Goal: Task Accomplishment & Management: Manage account settings

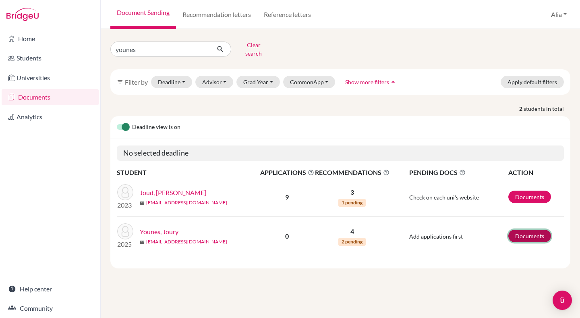
click at [530, 230] on link "Documents" at bounding box center [529, 236] width 43 height 12
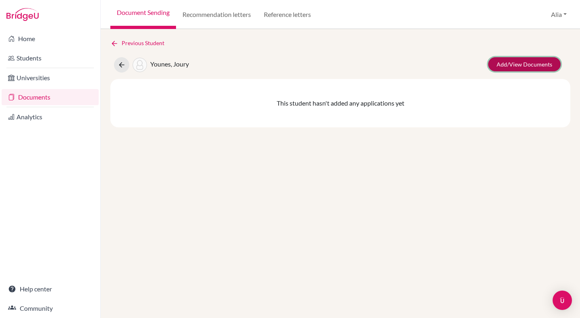
click at [537, 64] on link "Add/View Documents" at bounding box center [524, 64] width 72 height 14
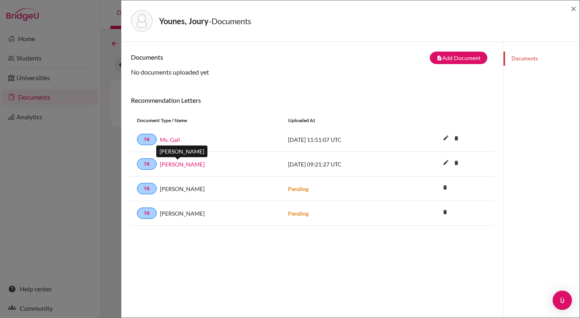
click at [188, 166] on link "[PERSON_NAME]" at bounding box center [182, 164] width 45 height 8
